Goal: Information Seeking & Learning: Learn about a topic

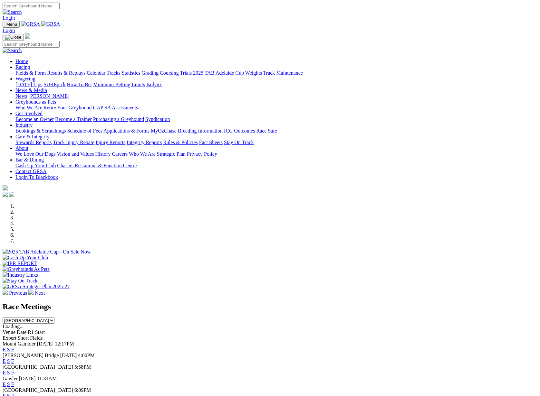
click at [14, 359] on link "F" at bounding box center [12, 361] width 3 height 5
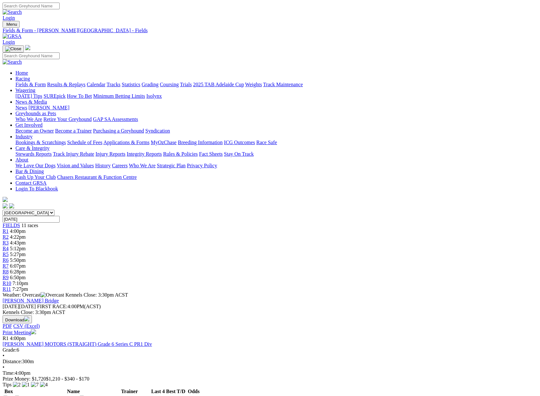
click at [140, 82] on link "Statistics" at bounding box center [131, 84] width 19 height 5
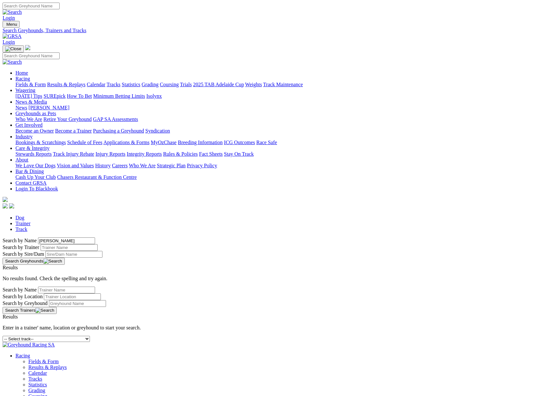
drag, startPoint x: 82, startPoint y: 110, endPoint x: 110, endPoint y: 111, distance: 28.3
click at [95, 238] on input "[PERSON_NAME]" at bounding box center [66, 241] width 57 height 7
type input "todd"
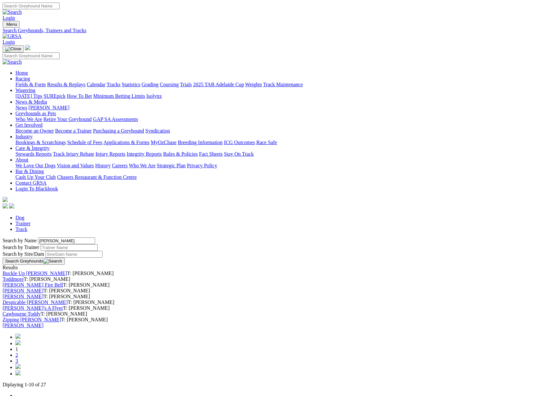
click at [85, 82] on link "Results & Replays" at bounding box center [66, 84] width 38 height 5
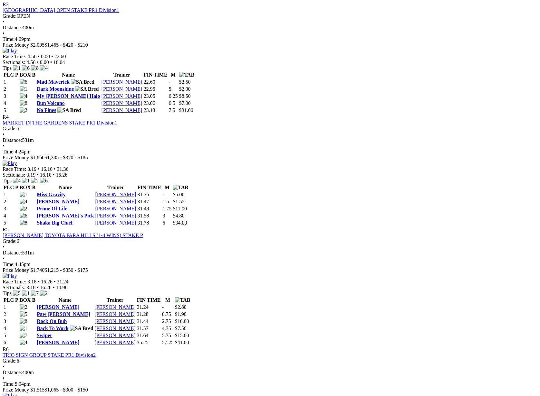
scroll to position [543, 0]
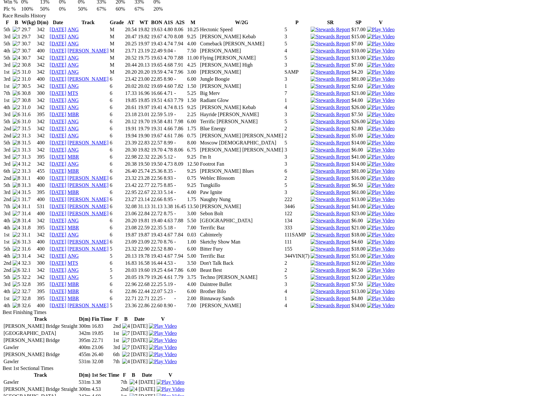
scroll to position [462, 0]
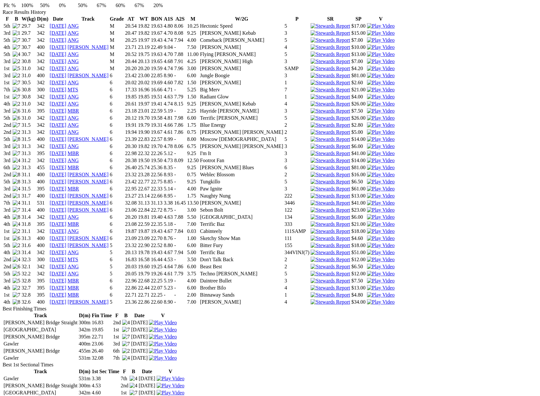
click at [66, 292] on link "[DATE]" at bounding box center [58, 294] width 17 height 5
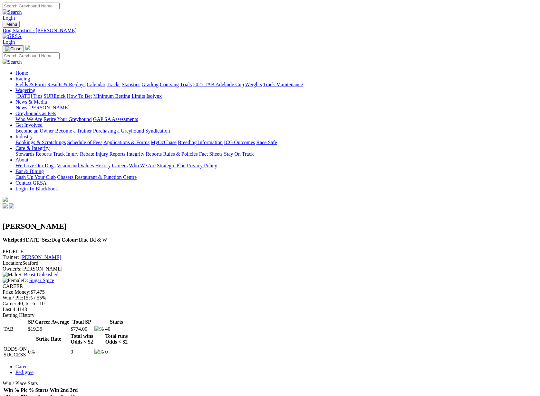
click at [331, 3] on div "Login" at bounding box center [270, 12] width 534 height 18
click at [46, 82] on link "Fields & Form" at bounding box center [30, 84] width 30 height 5
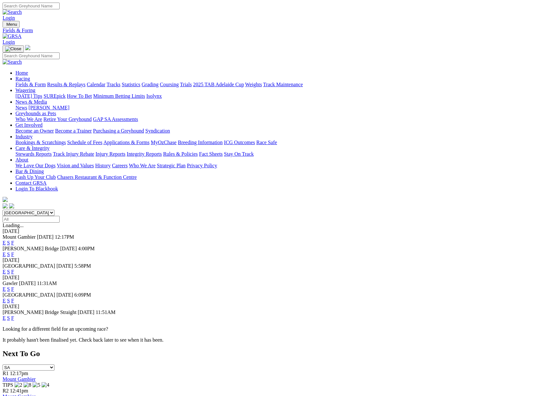
click at [14, 252] on link "F" at bounding box center [12, 254] width 3 height 5
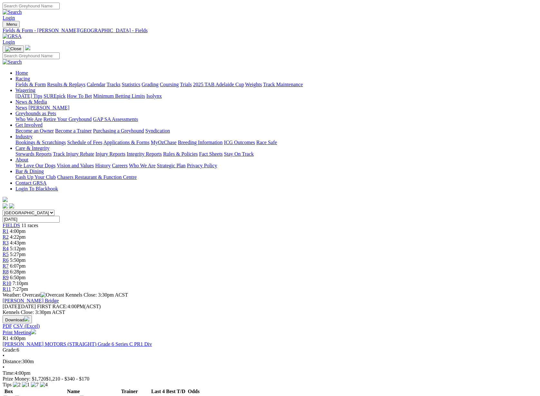
scroll to position [4, 0]
